Goal: Information Seeking & Learning: Learn about a topic

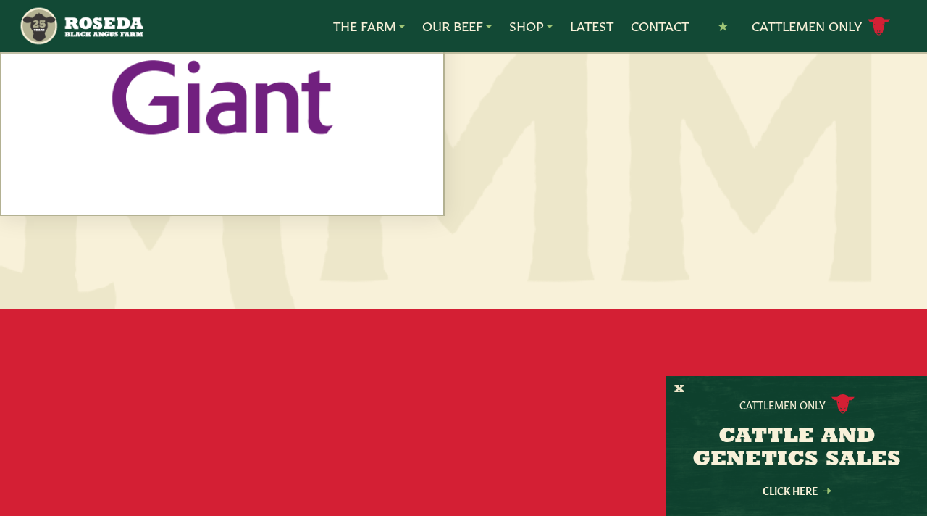
scroll to position [1136, 0]
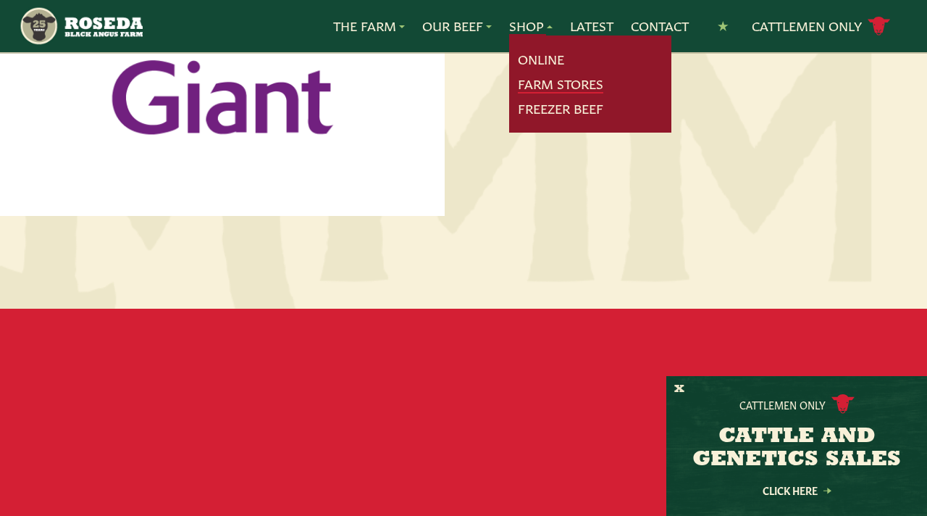
click at [529, 83] on link "Farm Stores" at bounding box center [560, 84] width 85 height 19
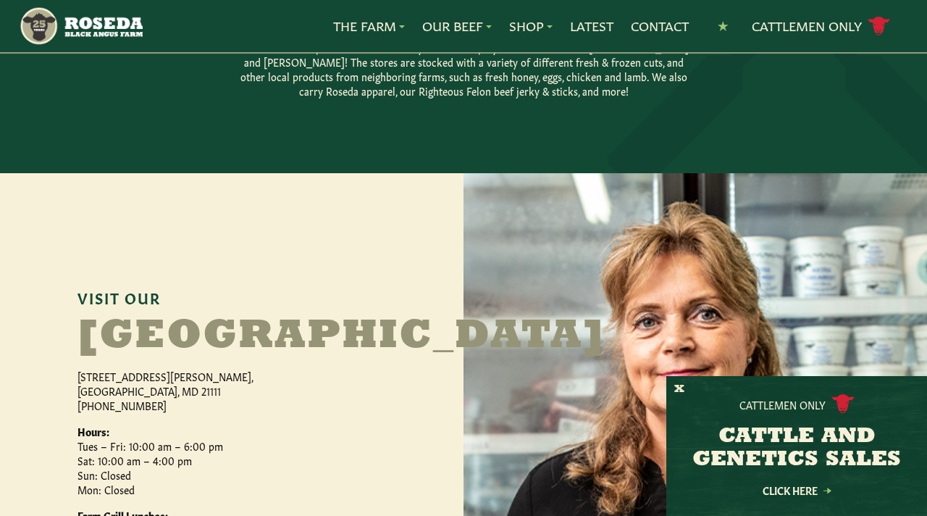
scroll to position [519, 0]
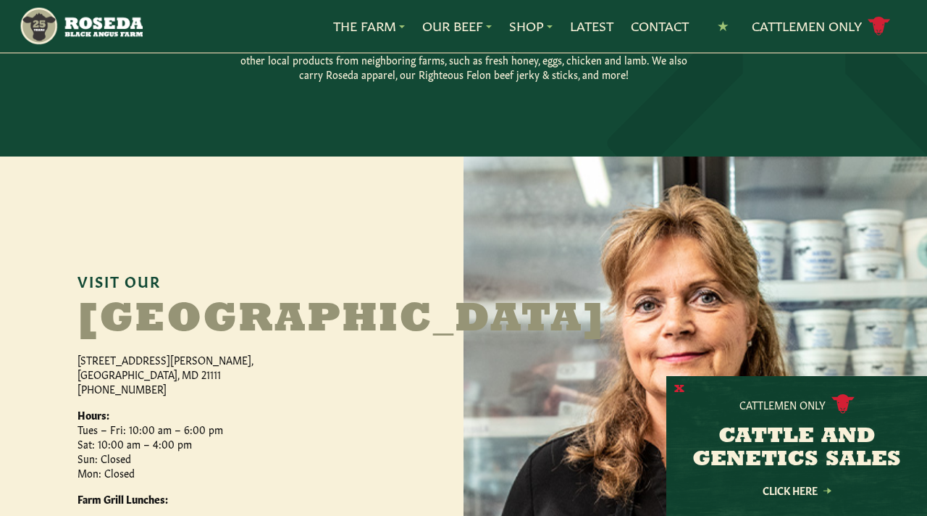
click at [679, 386] on button "X" at bounding box center [679, 389] width 10 height 15
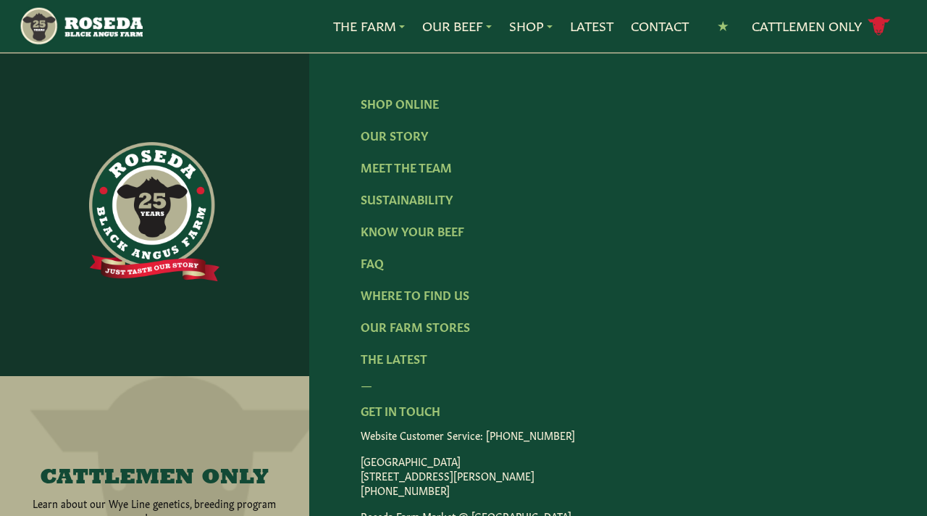
scroll to position [2530, 0]
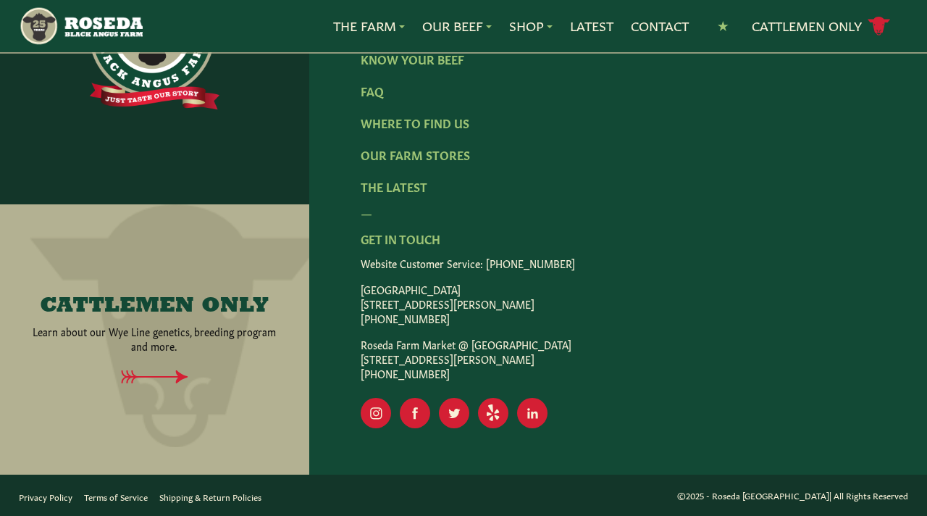
scroll to position [2922, 0]
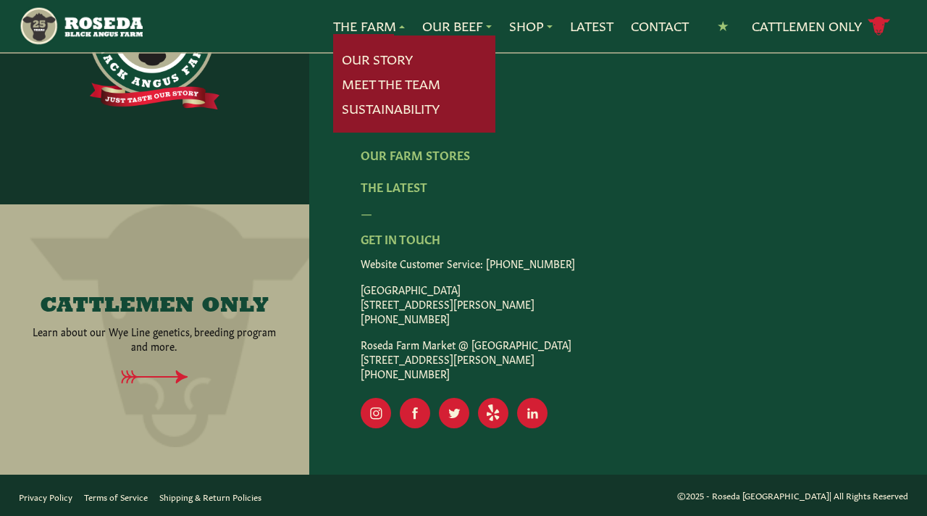
click at [344, 30] on link "The Farm" at bounding box center [369, 26] width 72 height 19
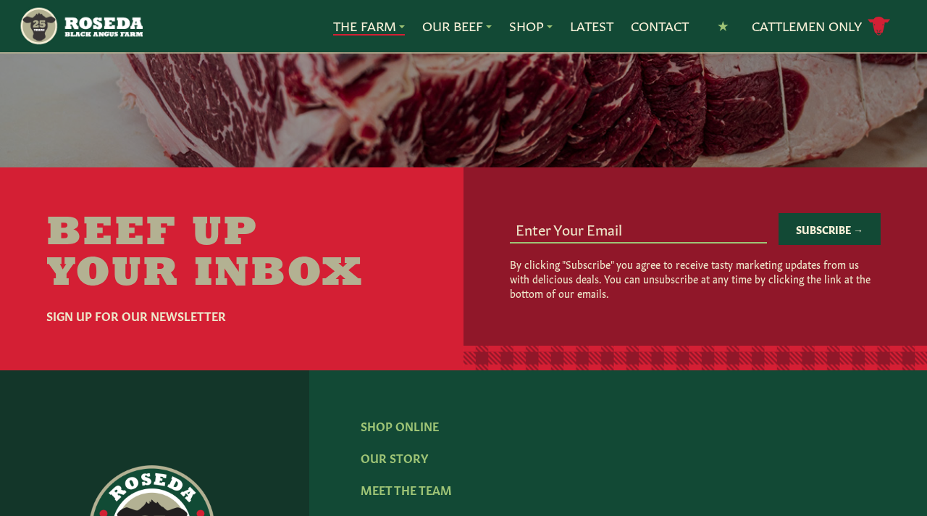
scroll to position [4356, 0]
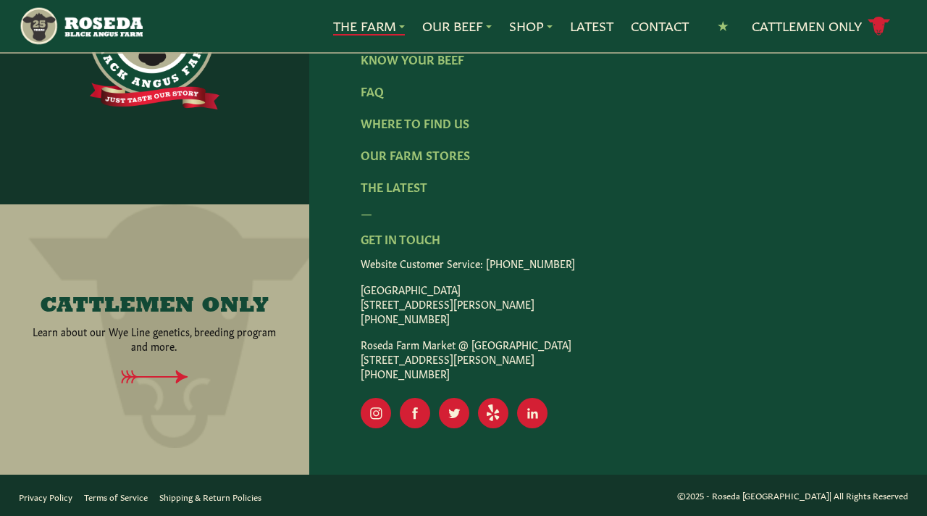
scroll to position [5060, 0]
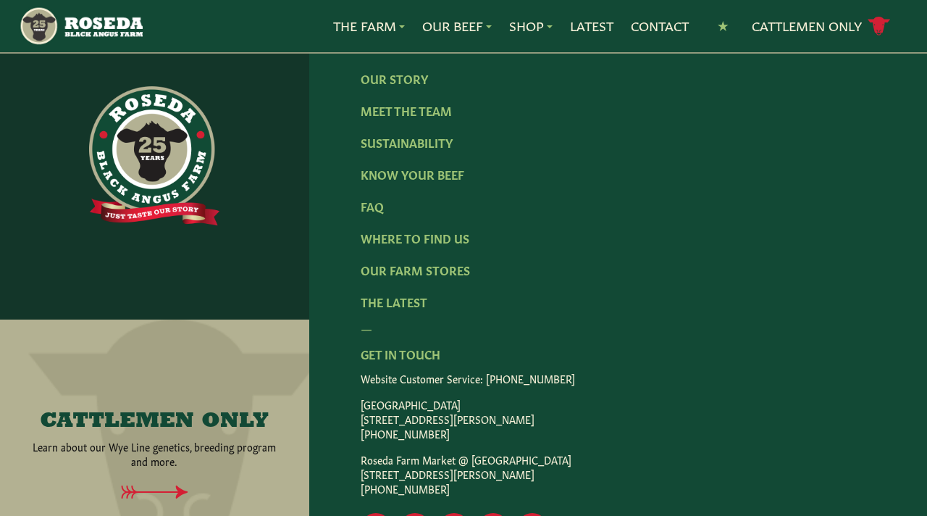
scroll to position [2162, 0]
